Goal: Task Accomplishment & Management: Complete application form

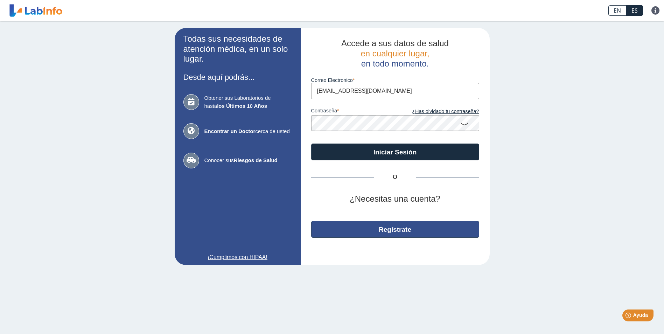
click at [384, 232] on button "Regístrate" at bounding box center [395, 229] width 168 height 17
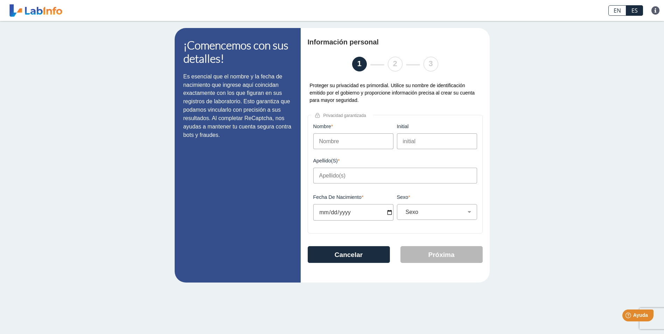
click at [344, 143] on input "Nombre" at bounding box center [353, 141] width 80 height 16
type input "Mikaela"
type input "K"
type input "Ramos Ocasio"
type input "2024-12-09"
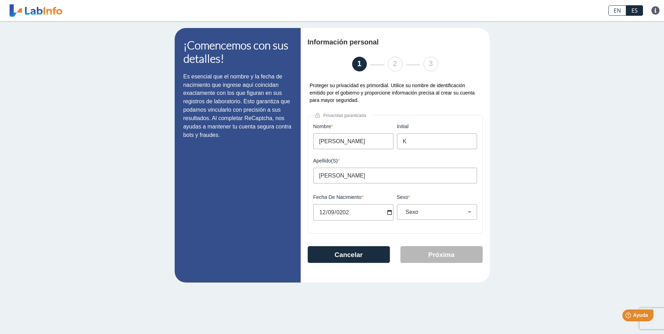
select select
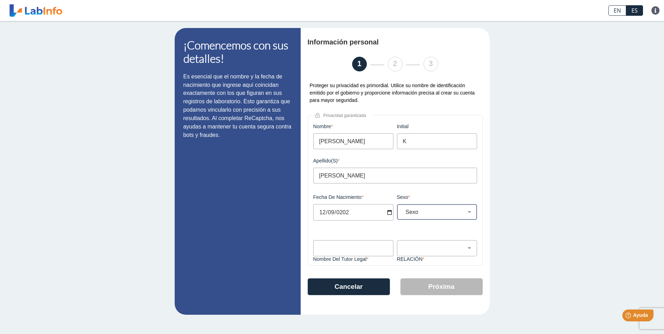
click at [427, 215] on select "Sexo Masculino Femenino" at bounding box center [440, 212] width 74 height 7
select select "F"
click at [403, 211] on select "Sexo Masculino Femenino" at bounding box center [440, 212] width 74 height 7
click at [356, 251] on input "Nombre del Tutor Legal" at bounding box center [353, 248] width 80 height 16
type input "Keisha Ocasio"
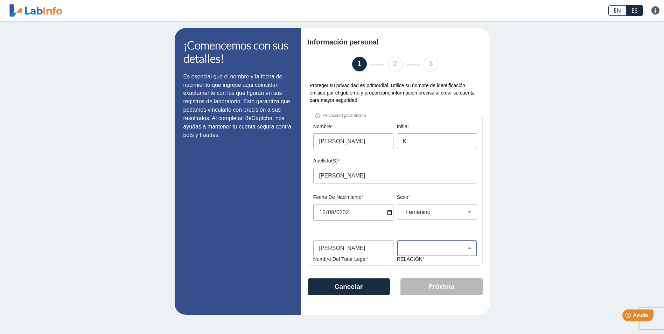
click at [441, 243] on div "Padre Tutor Otro" at bounding box center [437, 248] width 80 height 16
click at [444, 256] on div "Padre Tutor Otro" at bounding box center [437, 248] width 80 height 16
click at [449, 250] on select "Padre Tutor Otro" at bounding box center [440, 248] width 74 height 7
click at [403, 247] on select "Padre Tutor Otro" at bounding box center [440, 248] width 74 height 7
click at [412, 251] on select "Padre Tutor Otro" at bounding box center [440, 248] width 74 height 7
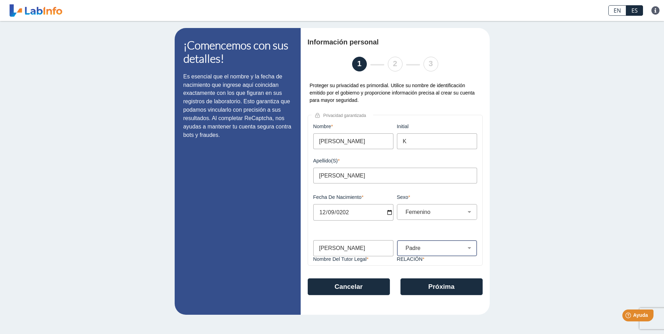
click at [403, 247] on select "Padre Tutor Otro" at bounding box center [440, 248] width 74 height 7
click at [499, 251] on div "¡Comencemos con sus detalles! Es esencial que el nombre y la fecha de nacimient…" at bounding box center [332, 171] width 664 height 301
click at [433, 248] on select "Padre Tutor Otro" at bounding box center [440, 248] width 74 height 7
select select "Other"
click at [403, 247] on select "Padre Tutor Otro" at bounding box center [440, 248] width 74 height 7
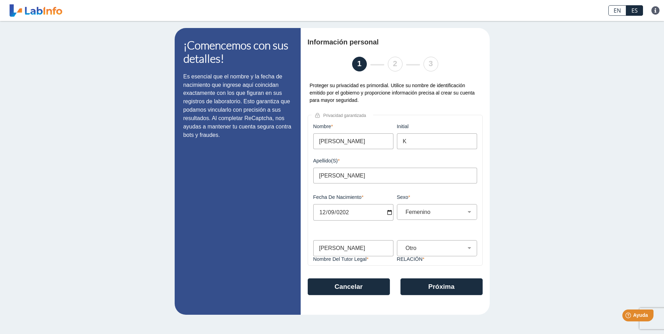
click at [515, 242] on div "¡Comencemos con sus detalles! Es esencial que el nombre y la fecha de nacimient…" at bounding box center [332, 171] width 664 height 301
click at [447, 289] on button "Próxima" at bounding box center [441, 286] width 82 height 17
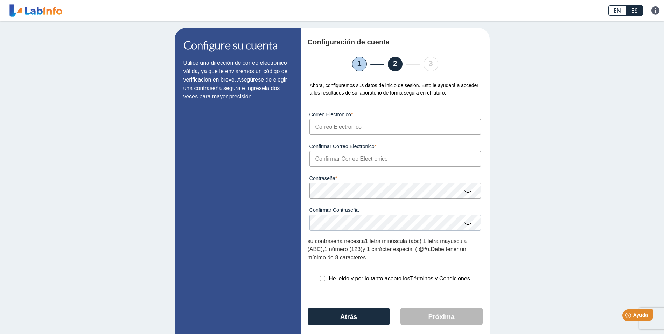
click at [352, 127] on input "Correo Electronico" at bounding box center [394, 127] width 171 height 16
type input "[PERSON_NAME][EMAIL_ADDRESS][DOMAIN_NAME]"
drag, startPoint x: 537, startPoint y: 119, endPoint x: 528, endPoint y: 119, distance: 9.1
click at [537, 119] on div "Configure su cuenta Utilice una dirección de correo electrónico válida, ya que …" at bounding box center [332, 188] width 664 height 334
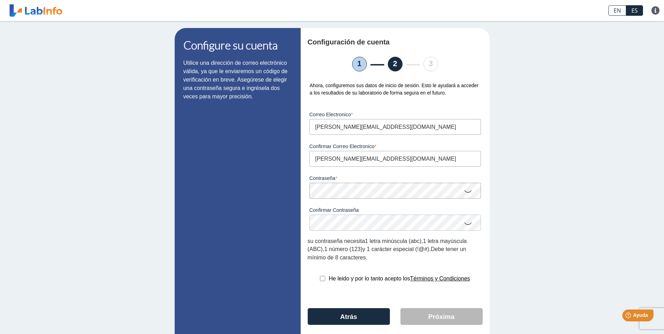
drag, startPoint x: 403, startPoint y: 157, endPoint x: 610, endPoint y: 131, distance: 208.5
click at [403, 157] on input "[PERSON_NAME][EMAIL_ADDRESS][DOMAIN_NAME]" at bounding box center [394, 159] width 171 height 16
click at [609, 99] on div "Configure su cuenta Utilice una dirección de correo electrónico válida, ya que …" at bounding box center [332, 188] width 664 height 334
click at [464, 196] on icon at bounding box center [468, 191] width 8 height 14
click at [465, 193] on icon at bounding box center [468, 190] width 8 height 13
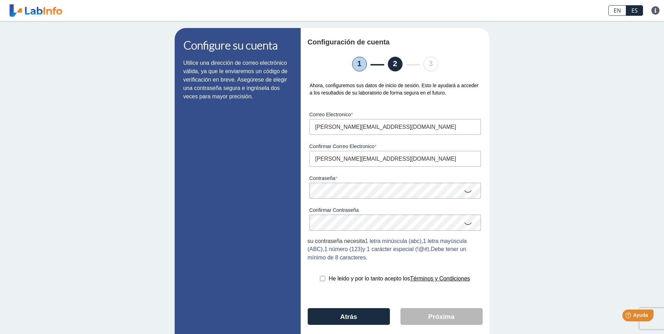
click at [465, 193] on icon at bounding box center [468, 191] width 8 height 14
drag, startPoint x: 521, startPoint y: 193, endPoint x: 528, endPoint y: 190, distance: 7.7
click at [521, 193] on div "Configure su cuenta Utilice una dirección de correo electrónico válida, ya que …" at bounding box center [332, 188] width 664 height 334
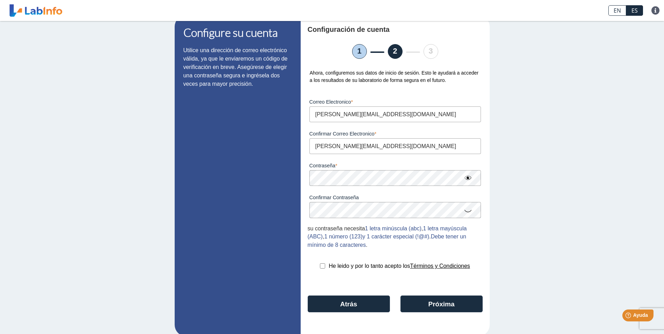
scroll to position [24, 0]
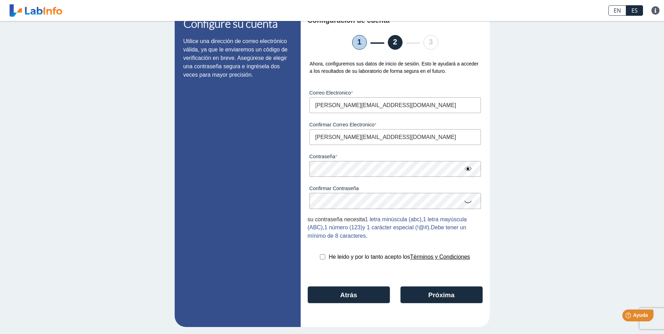
click at [320, 256] on input "checkbox" at bounding box center [322, 256] width 5 height 5
checkbox input "true"
click at [434, 298] on button "Próxima" at bounding box center [441, 294] width 82 height 17
click at [443, 297] on button "Next" at bounding box center [441, 294] width 82 height 17
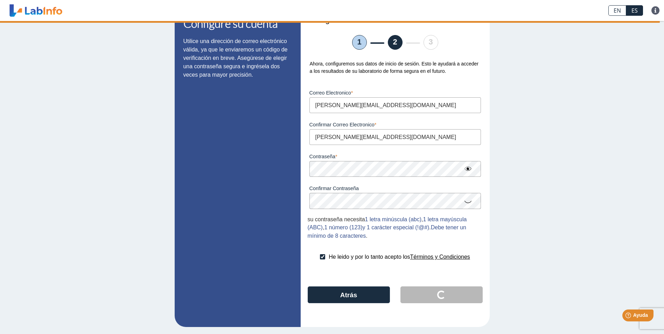
scroll to position [0, 0]
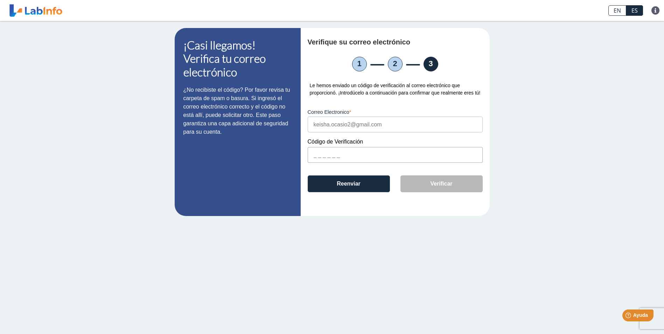
click at [314, 155] on input "text" at bounding box center [395, 155] width 175 height 16
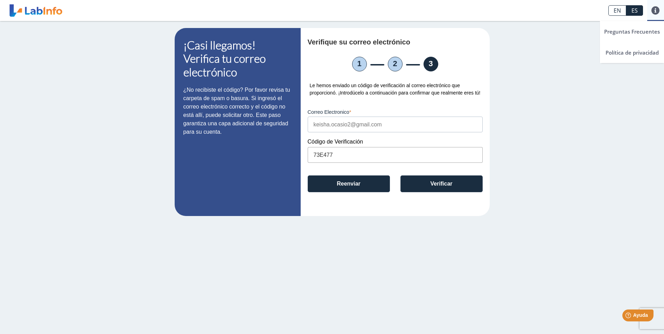
type input "73E477"
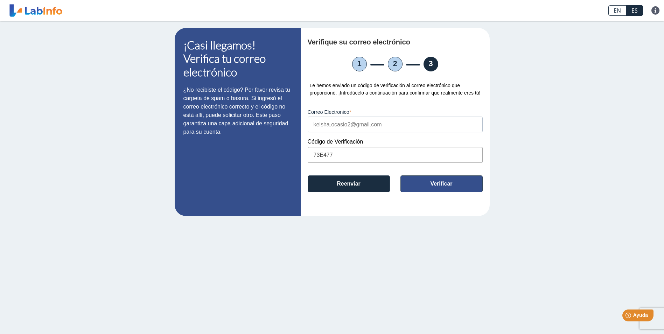
click at [445, 186] on button "Verificar" at bounding box center [441, 183] width 82 height 17
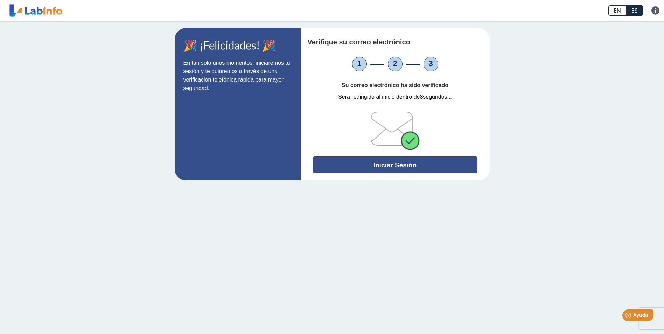
click at [387, 164] on button "Iniciar Sesión" at bounding box center [395, 164] width 164 height 17
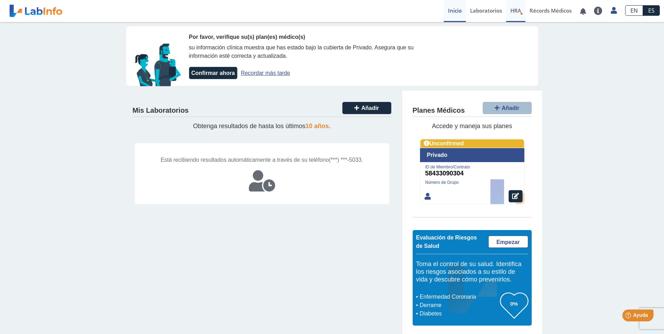
click at [516, 13] on span "HRA" at bounding box center [515, 10] width 11 height 7
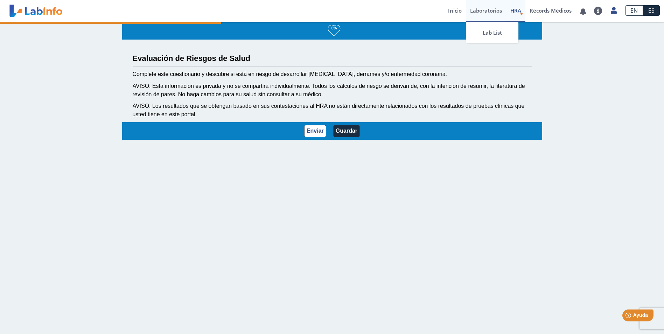
click at [497, 14] on link "Laboratorios" at bounding box center [486, 11] width 40 height 22
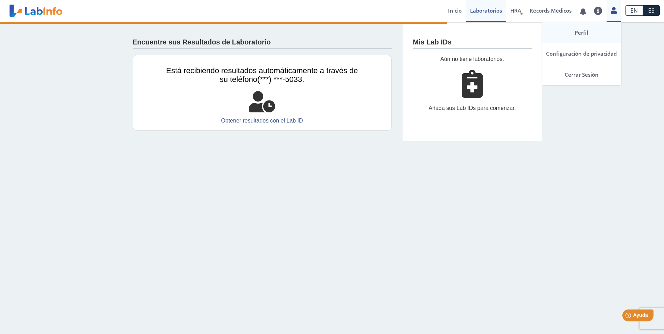
click at [584, 30] on link "Perfil" at bounding box center [581, 32] width 79 height 21
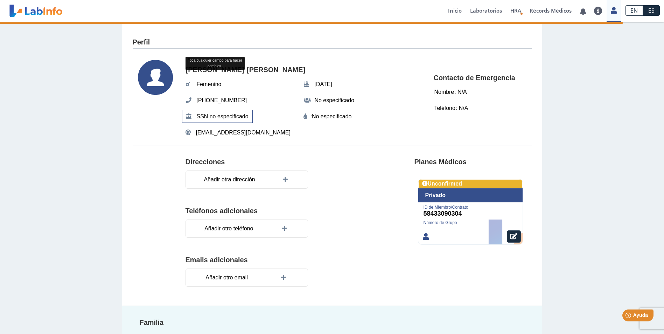
click at [226, 119] on span "SSN no especificado" at bounding box center [223, 116] width 56 height 13
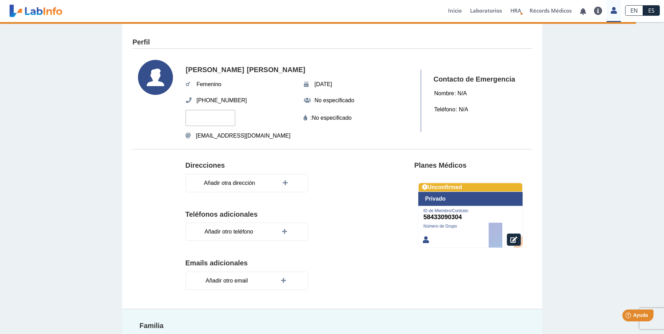
click at [220, 117] on input "text" at bounding box center [210, 118] width 50 height 16
click at [163, 115] on svg-icon at bounding box center [160, 101] width 44 height 82
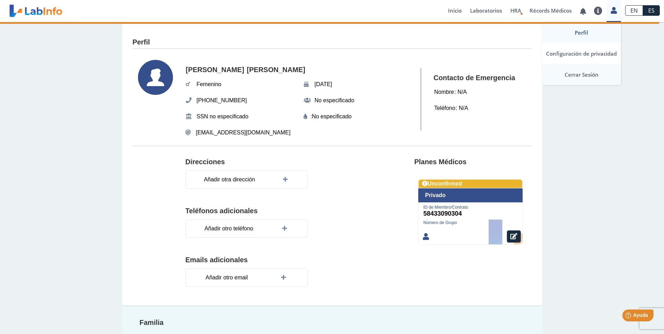
click at [578, 76] on link "Cerrar Sesión" at bounding box center [581, 74] width 79 height 21
click at [613, 13] on icon at bounding box center [613, 10] width 6 height 5
click at [579, 70] on link "Cerrar Sesión" at bounding box center [581, 74] width 79 height 21
click at [580, 71] on link "Cerrar Sesión" at bounding box center [581, 74] width 79 height 21
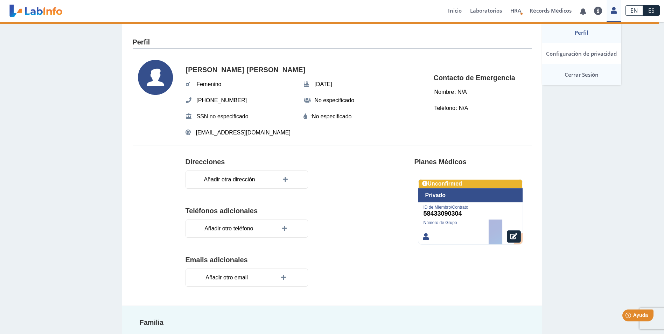
click at [580, 71] on link "Cerrar Sesión" at bounding box center [581, 74] width 79 height 21
drag, startPoint x: 580, startPoint y: 71, endPoint x: 593, endPoint y: 75, distance: 12.8
click at [593, 75] on link "Cerrar Sesión" at bounding box center [581, 74] width 79 height 21
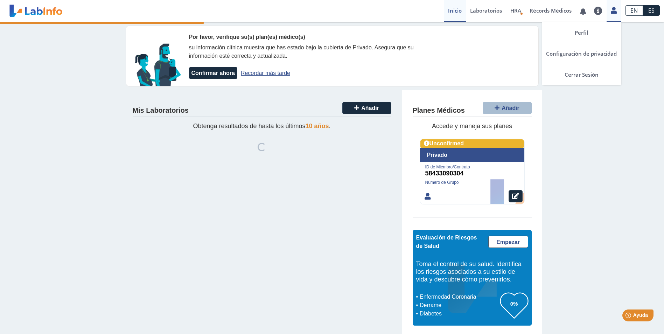
click at [614, 15] on div "Perfil Configuración de privacidad Cerrar Sesión" at bounding box center [613, 11] width 14 height 22
click at [578, 73] on link "Cerrar Sesión" at bounding box center [581, 74] width 79 height 21
click at [577, 73] on link "Cerrar Sesión" at bounding box center [581, 74] width 79 height 21
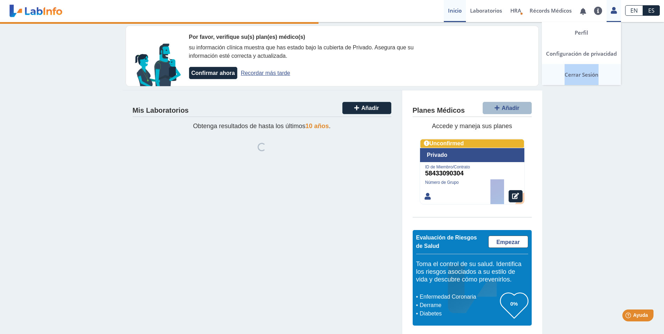
click at [577, 73] on link "Cerrar Sesión" at bounding box center [581, 74] width 79 height 21
click at [579, 75] on link "Cerrar Sesión" at bounding box center [581, 74] width 79 height 21
click at [581, 75] on link "Cerrar Sesión" at bounding box center [581, 74] width 79 height 21
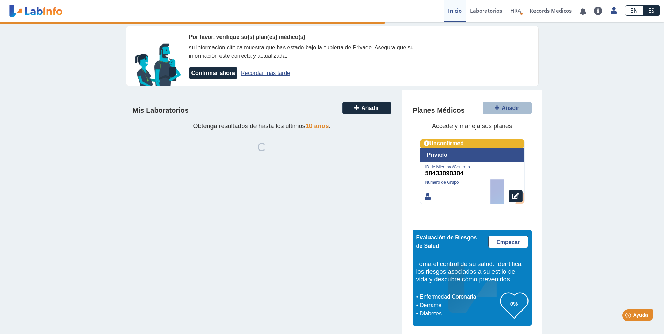
click at [616, 122] on div "Por favor, verifique su(s) plan(es) médico(s) su información clínica muestra qu…" at bounding box center [332, 179] width 664 height 314
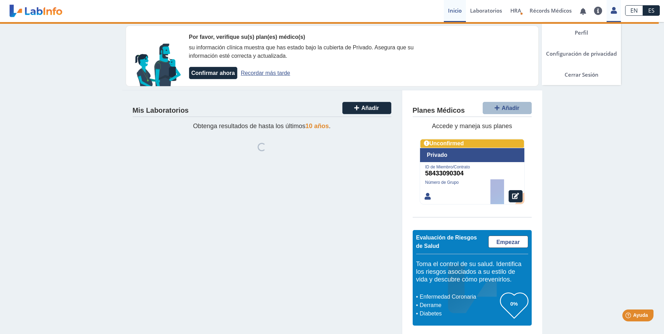
click at [616, 10] on icon at bounding box center [613, 10] width 6 height 5
click at [584, 75] on link "Cerrar Sesión" at bounding box center [581, 74] width 79 height 21
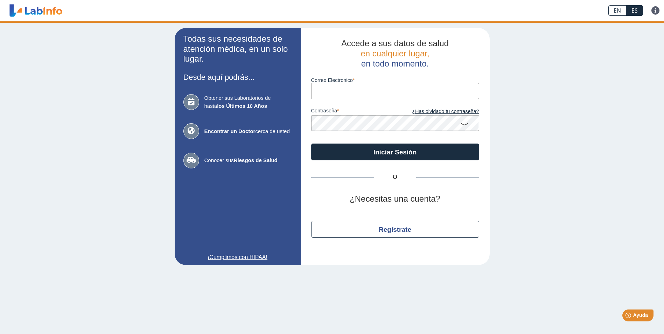
type input "keisha.ocasio2@gmail.com"
click at [575, 140] on div "Todas sus necesidades de atención médica, en un solo lugar. Desde aquí podrás..…" at bounding box center [332, 146] width 664 height 251
click at [464, 119] on icon at bounding box center [464, 123] width 8 height 14
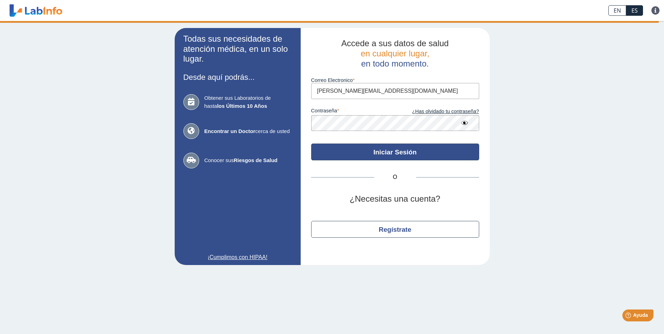
click at [342, 151] on button "Iniciar Sesión" at bounding box center [395, 151] width 168 height 17
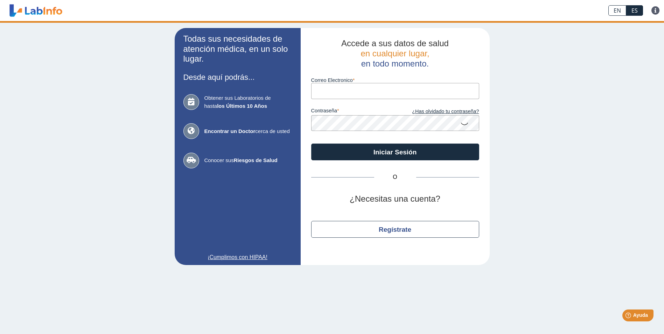
type input "keisha.ocasio2@gmail.com"
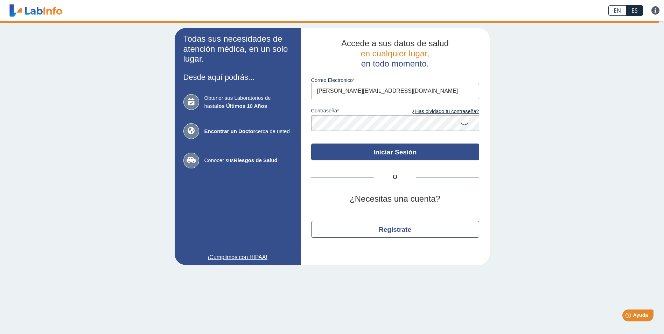
click at [384, 152] on button "Iniciar Sesión" at bounding box center [395, 151] width 168 height 17
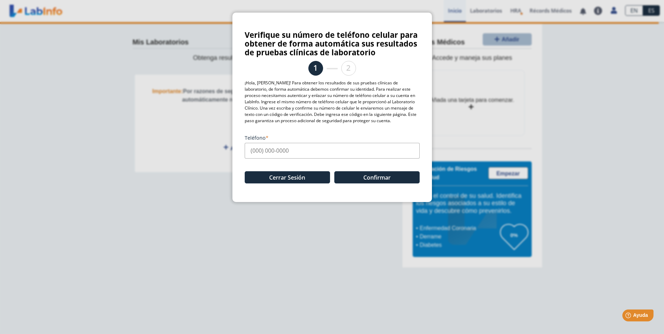
click at [253, 153] on input "Teléfono" at bounding box center [332, 151] width 175 height 16
click at [293, 154] on input "Teléfono" at bounding box center [332, 151] width 175 height 16
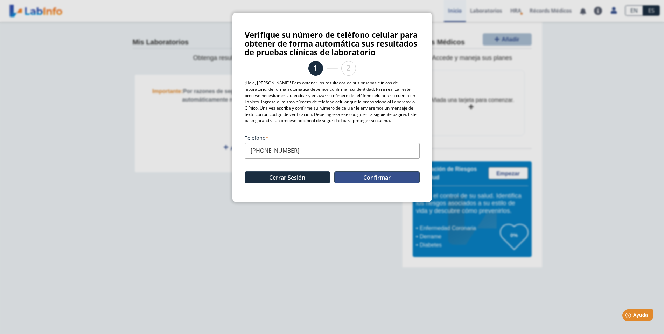
type input "(787) 344-5033"
click at [374, 177] on button "Confirmar" at bounding box center [376, 177] width 85 height 12
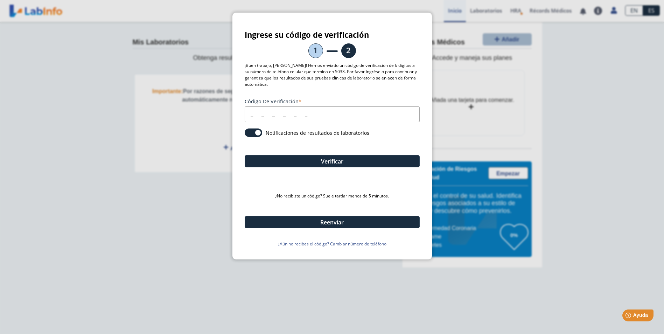
click at [249, 114] on input "Código de verificación" at bounding box center [332, 114] width 175 height 16
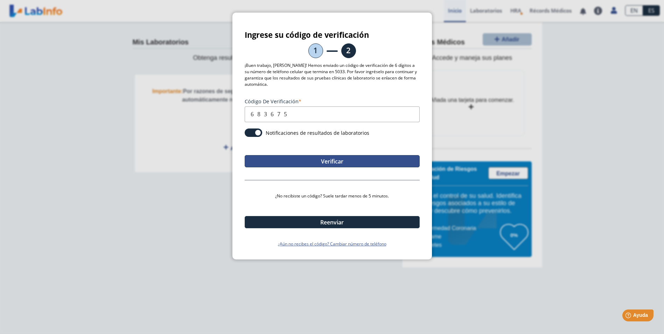
type input "683675"
click at [350, 161] on button "Verificar" at bounding box center [332, 161] width 175 height 12
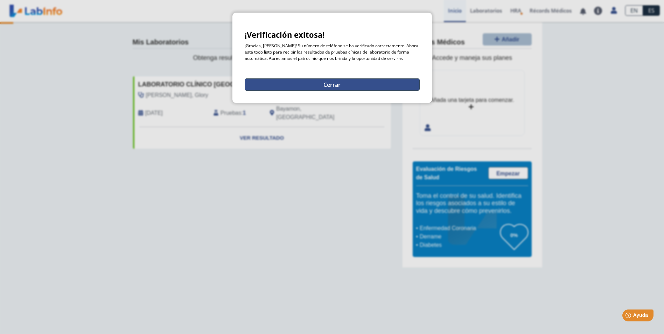
click at [348, 88] on button "Cerrar" at bounding box center [332, 84] width 175 height 12
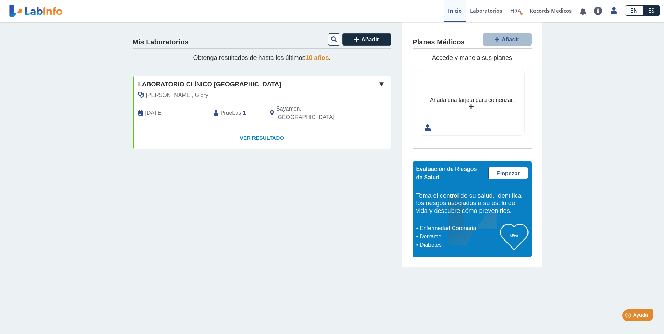
click at [274, 130] on link "Ver Resultado" at bounding box center [262, 138] width 258 height 22
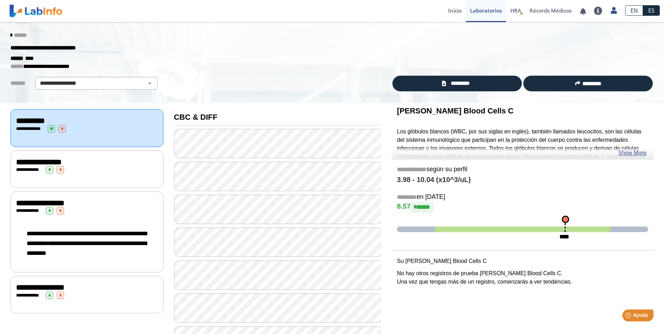
drag, startPoint x: 21, startPoint y: 164, endPoint x: 28, endPoint y: 166, distance: 6.8
click at [21, 166] on div "**********" at bounding box center [87, 170] width 142 height 8
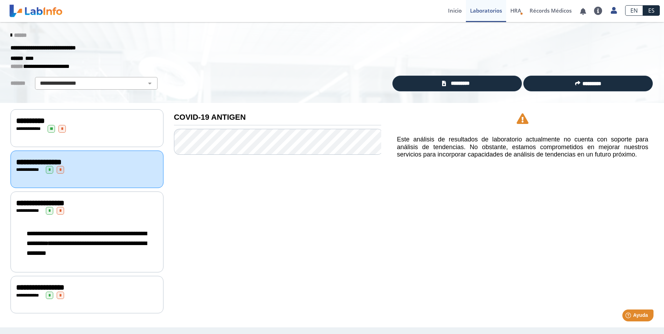
click at [10, 34] on icon at bounding box center [10, 36] width 1 height 6
